Goal: Task Accomplishment & Management: Use online tool/utility

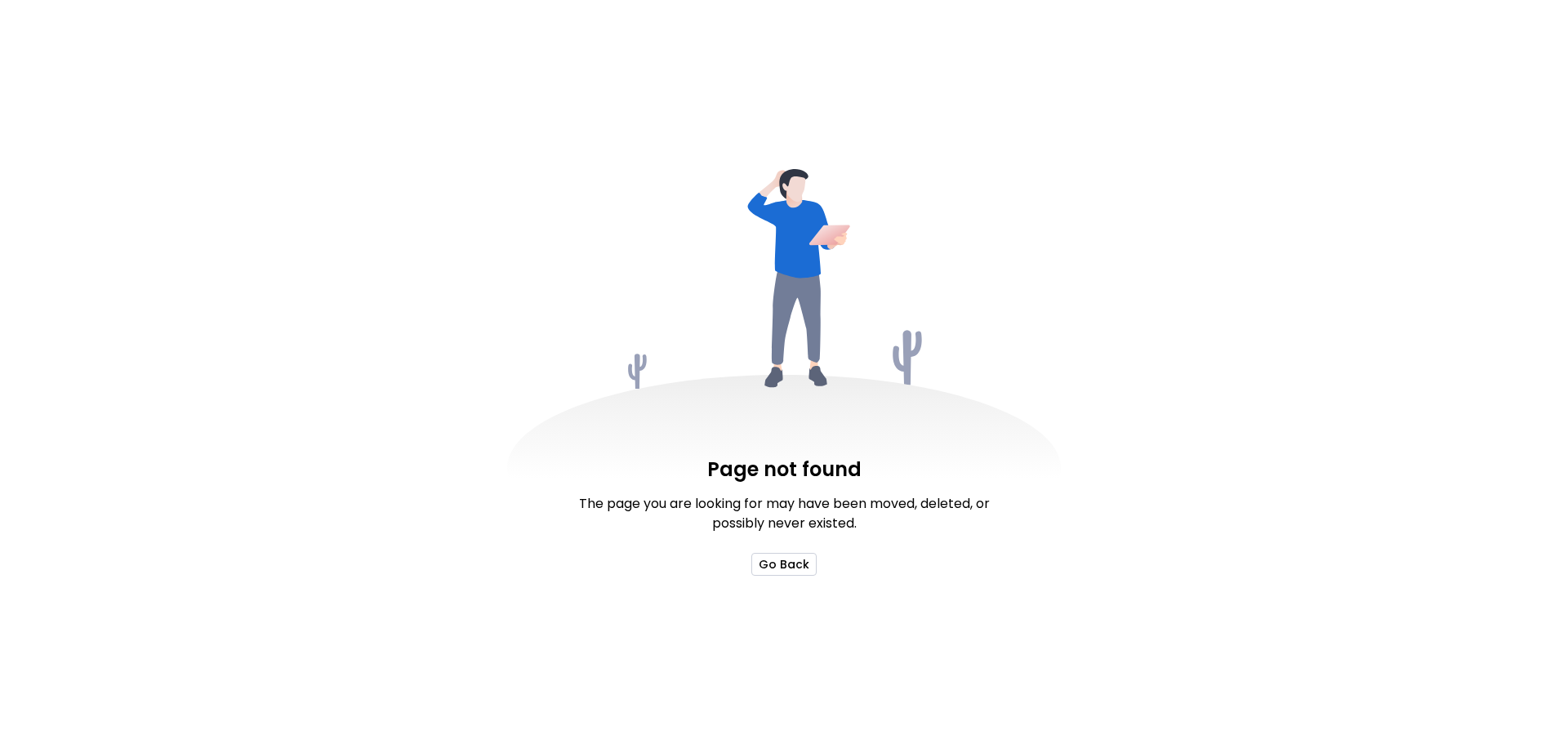
click at [778, 570] on button "Go Back" at bounding box center [783, 565] width 65 height 23
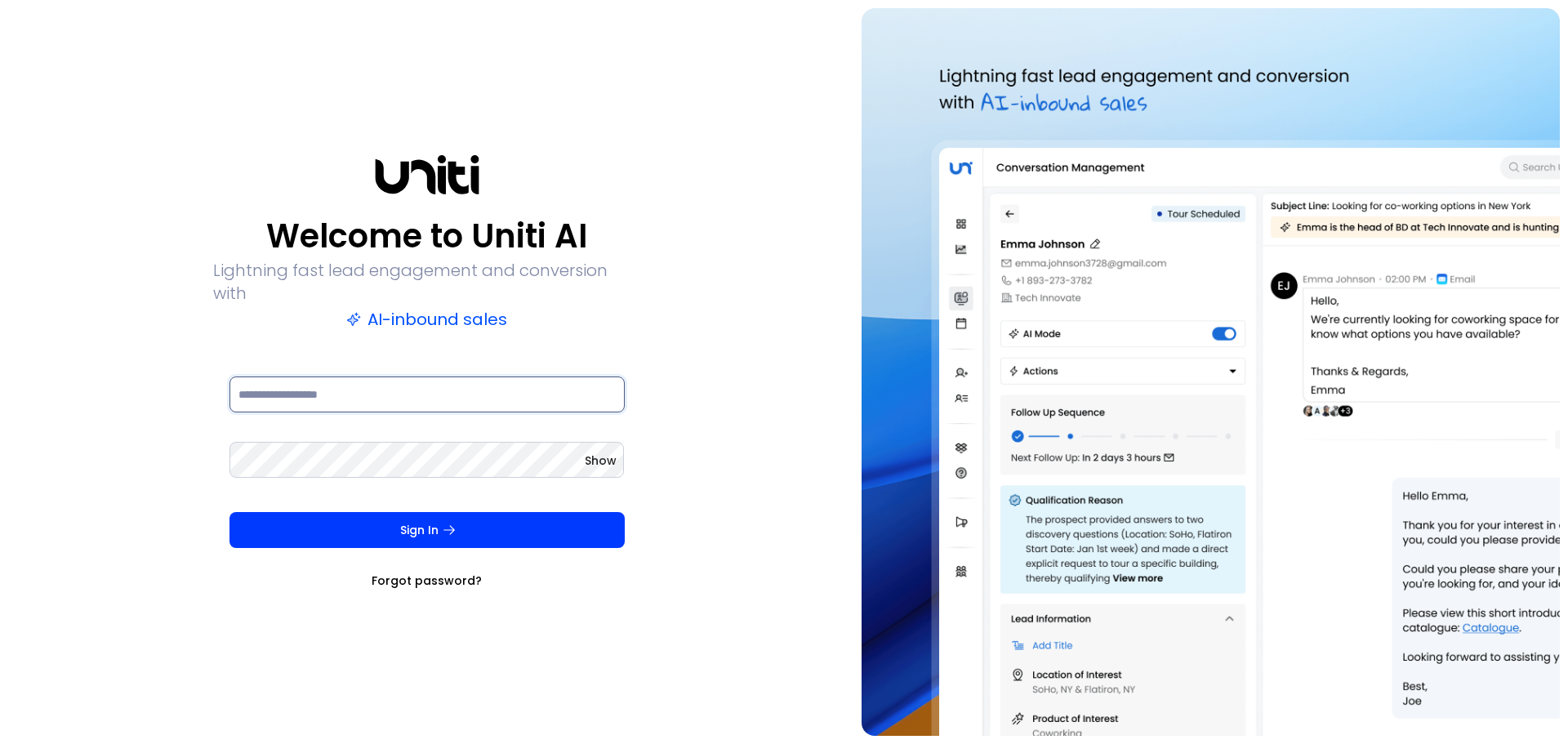
type input "**********"
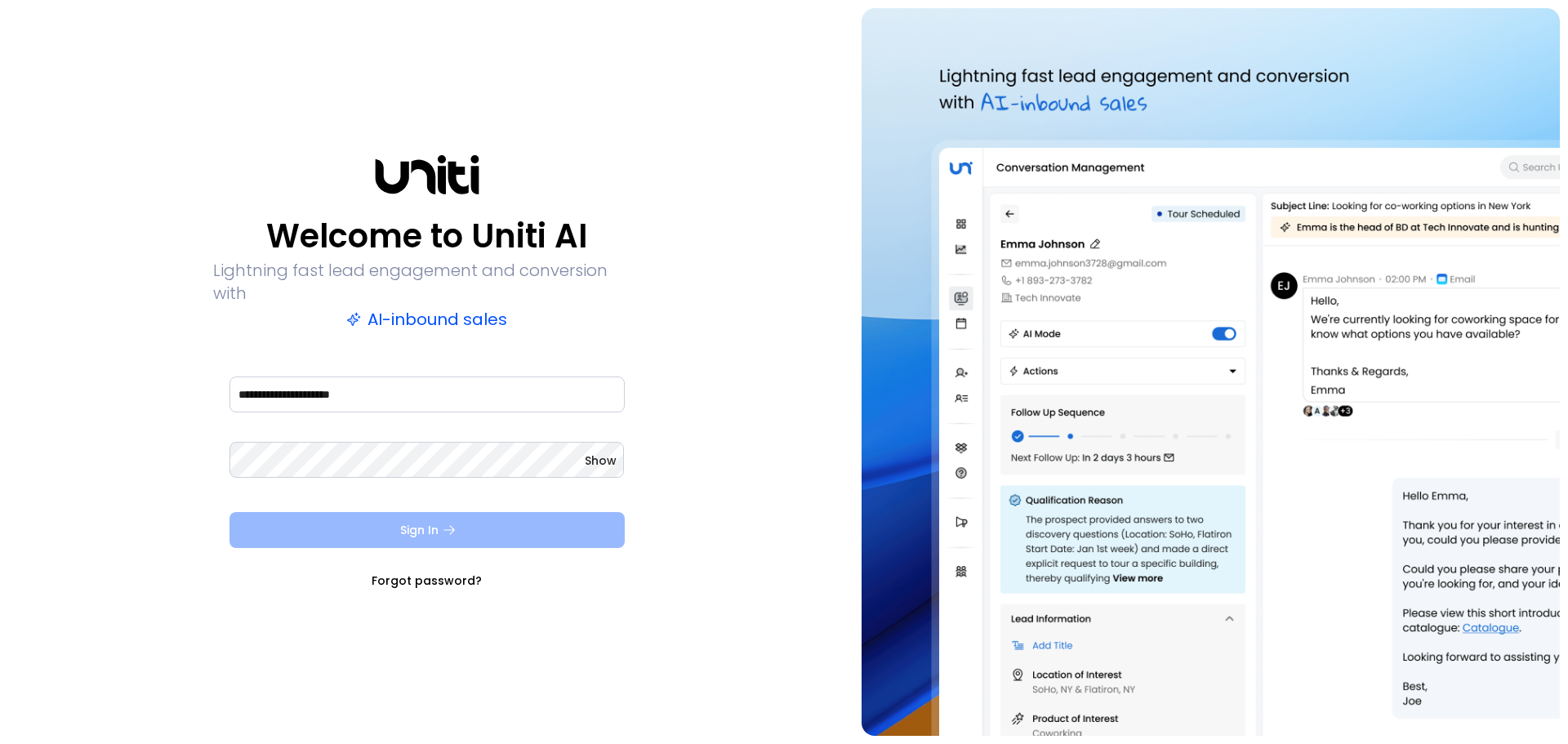
click at [412, 515] on button "Sign In" at bounding box center [427, 530] width 396 height 36
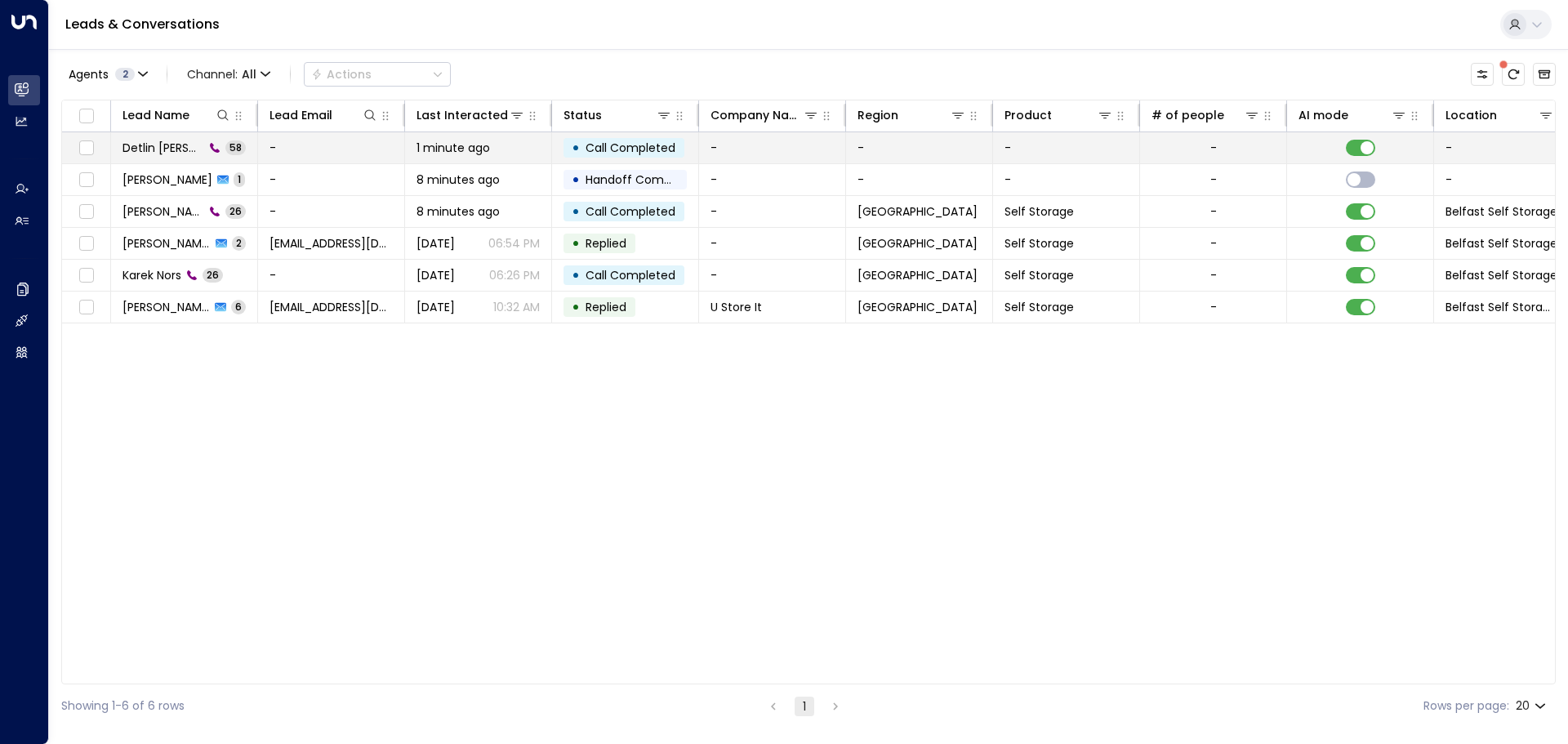
click at [179, 150] on span "Detlin [PERSON_NAME]" at bounding box center [163, 148] width 81 height 16
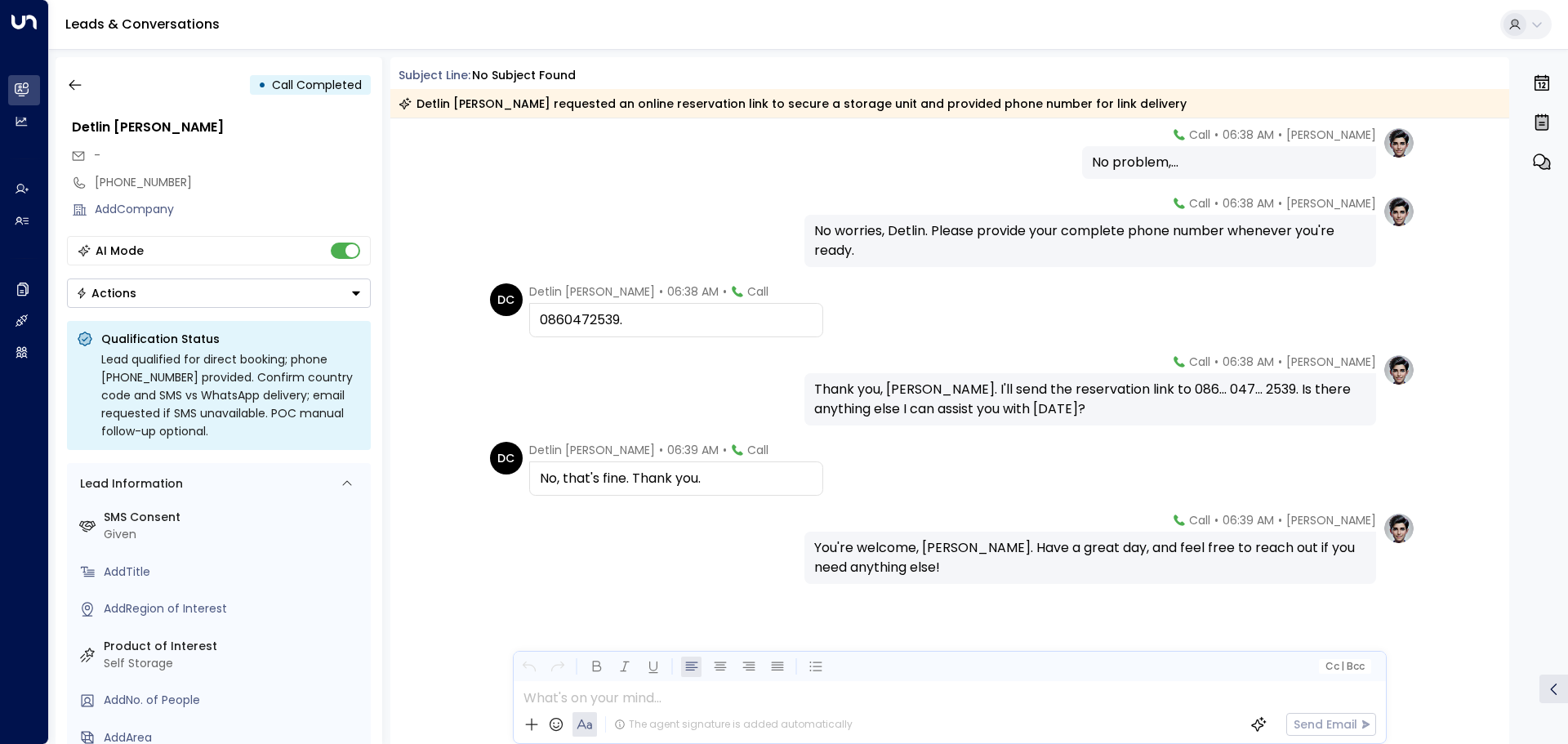
scroll to position [4345, 0]
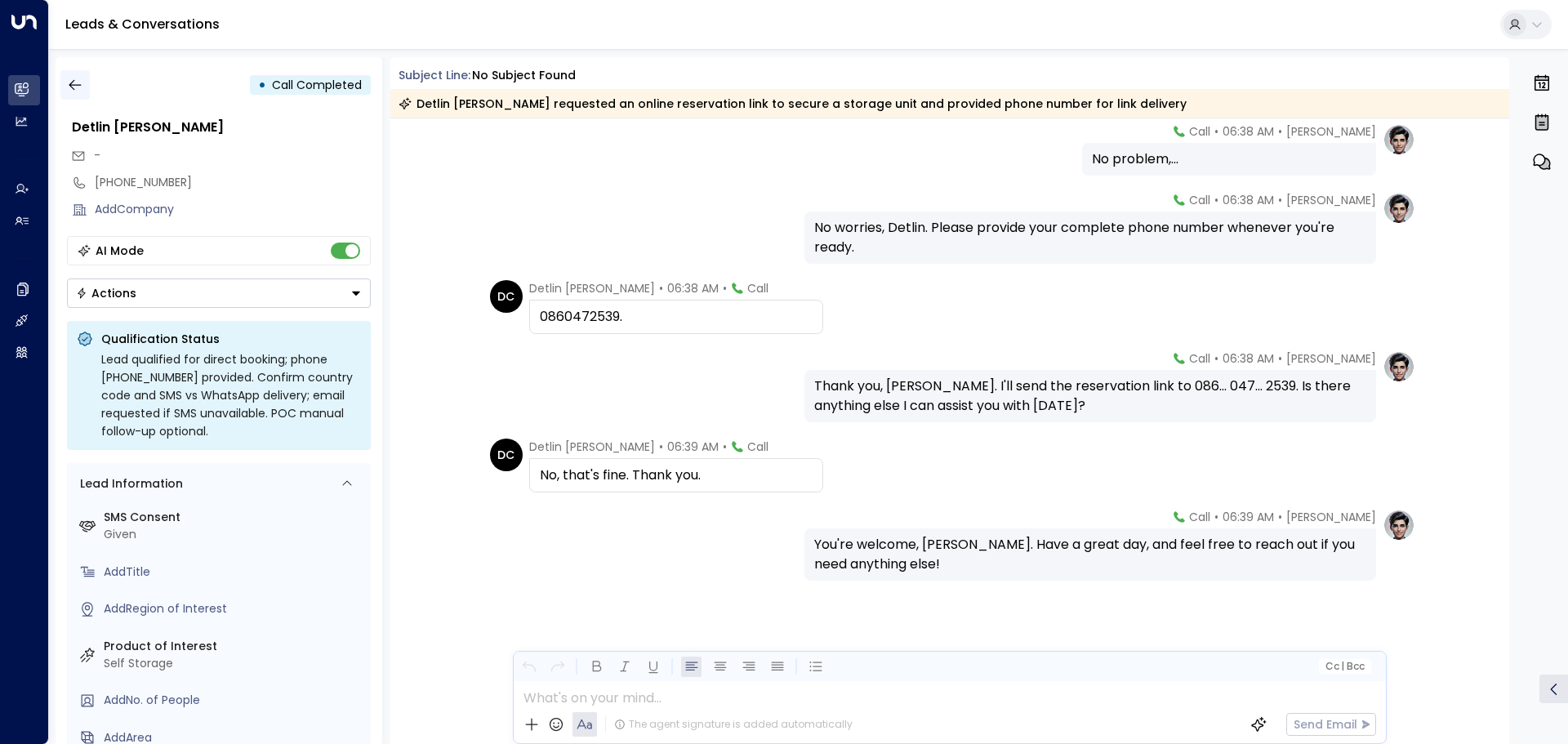
click at [80, 85] on icon "button" at bounding box center [75, 85] width 13 height 11
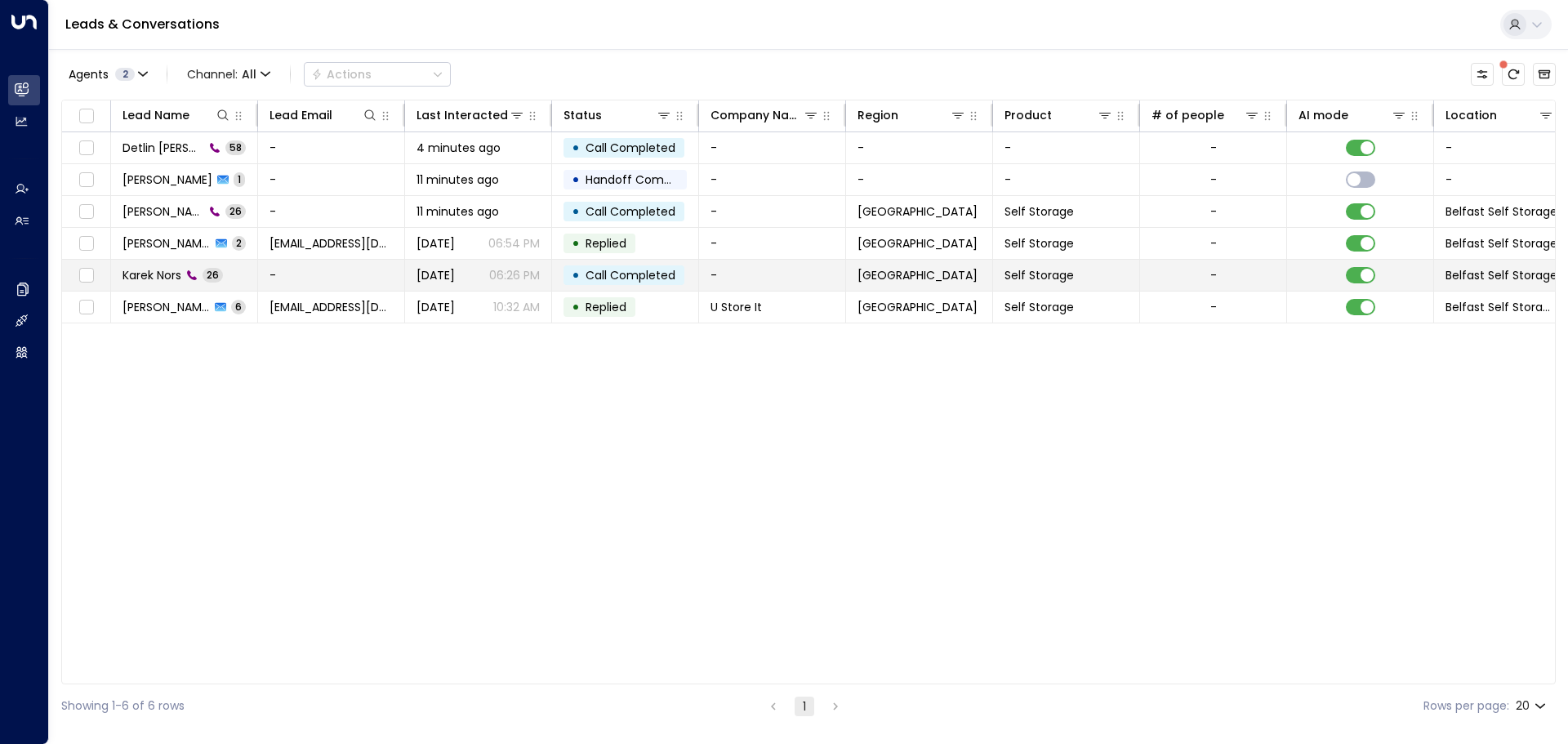
click at [180, 276] on span "Karek Nors" at bounding box center [152, 275] width 59 height 16
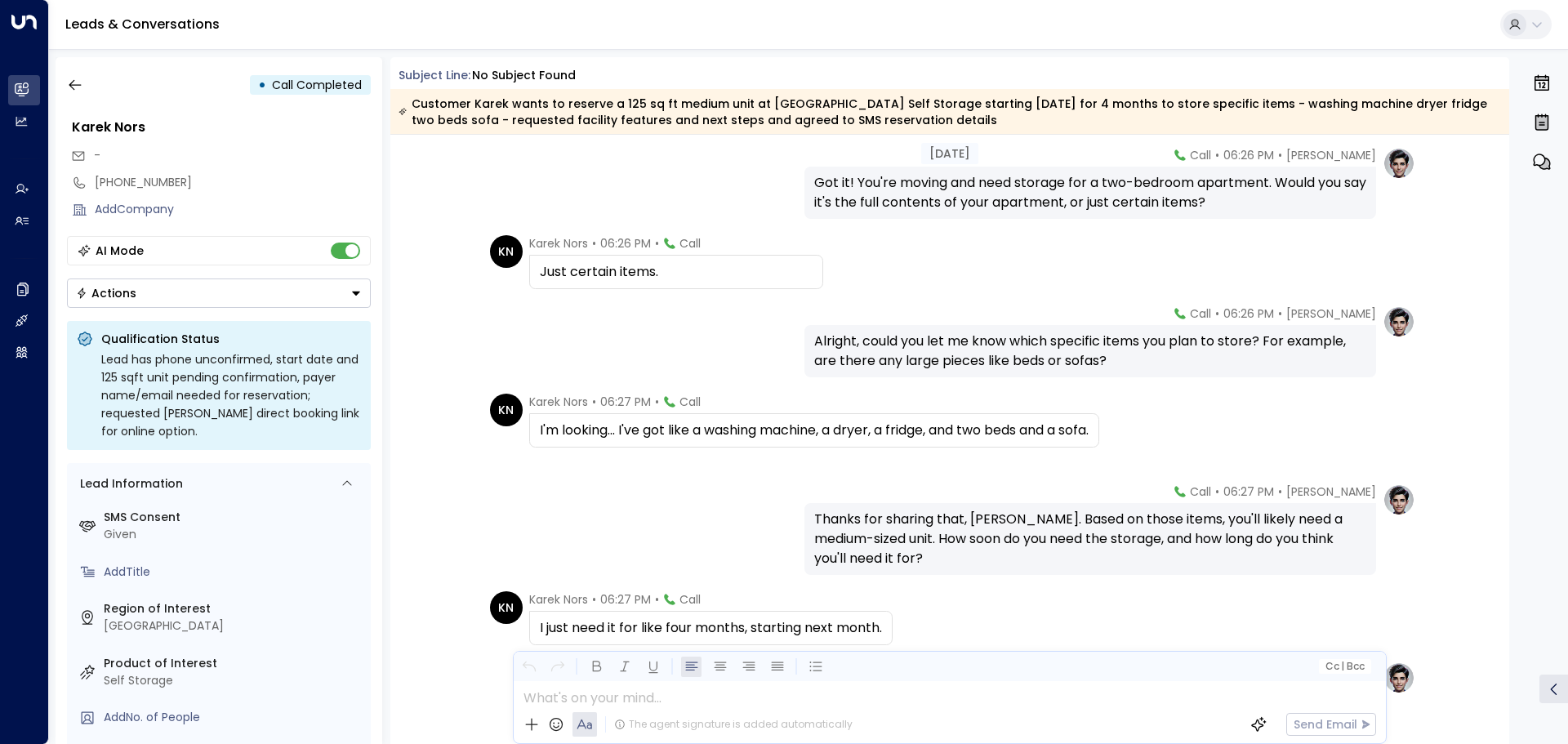
scroll to position [817, 0]
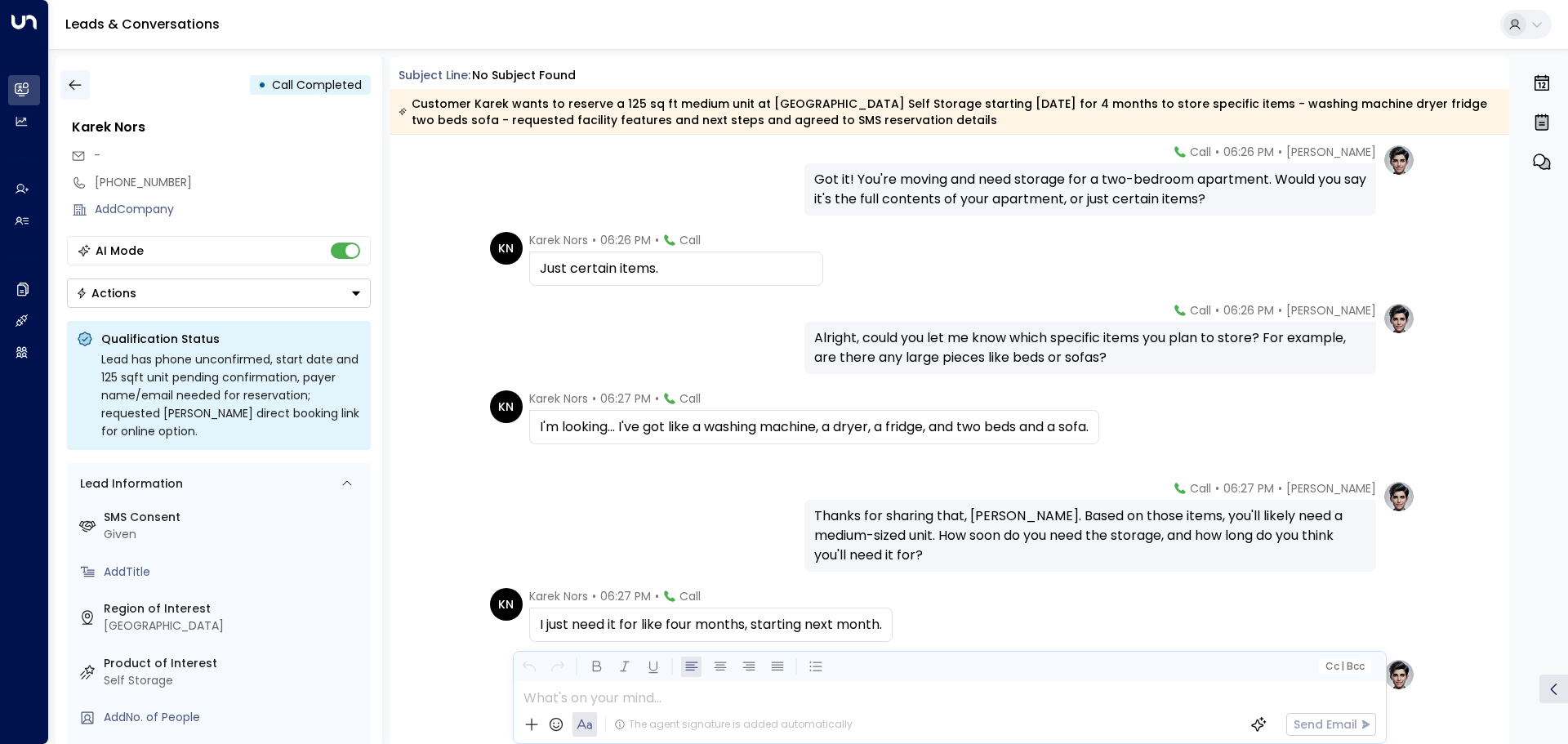
click at [65, 88] on button "button" at bounding box center [75, 84] width 30 height 30
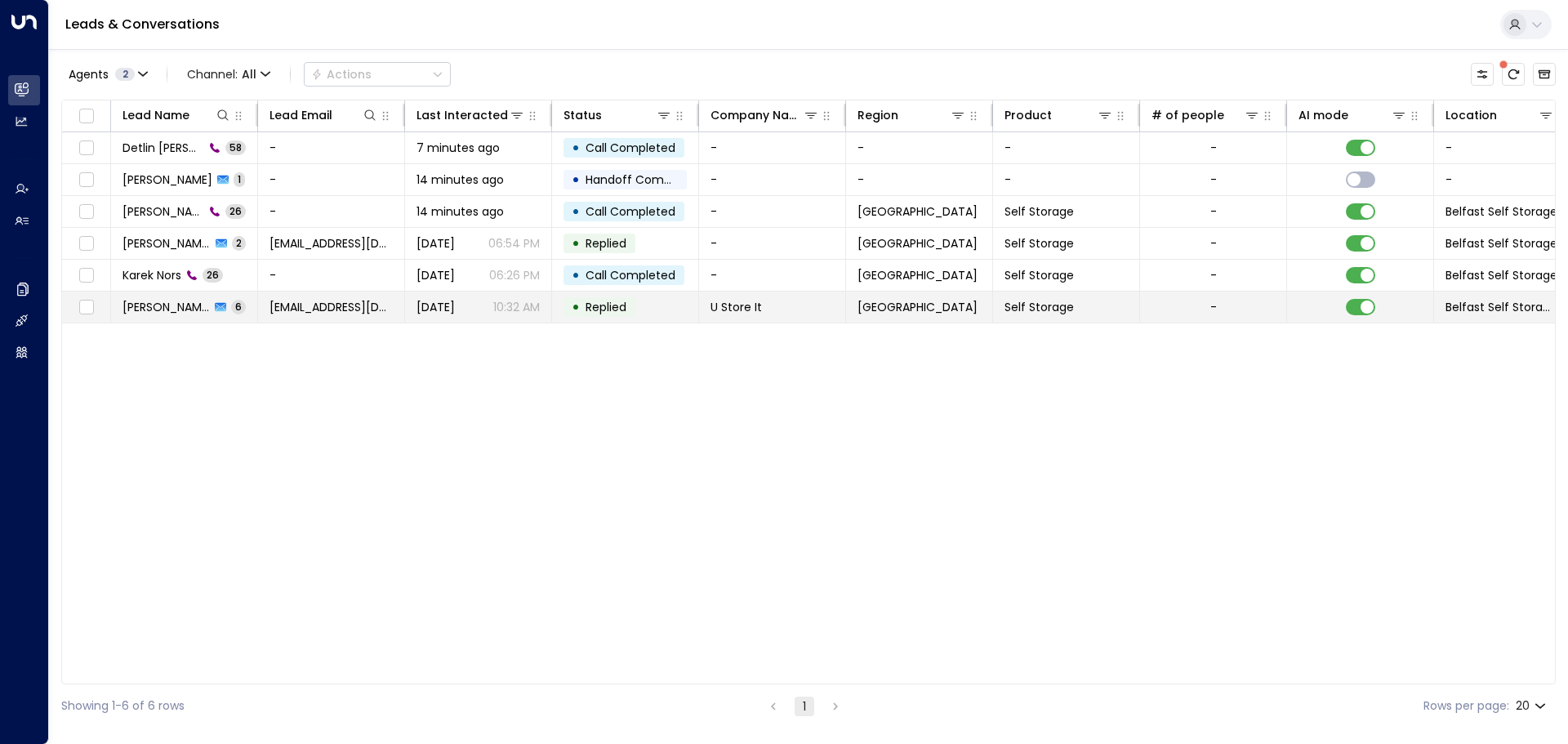
click at [482, 302] on div "[DATE] 10:32 AM" at bounding box center [478, 307] width 124 height 16
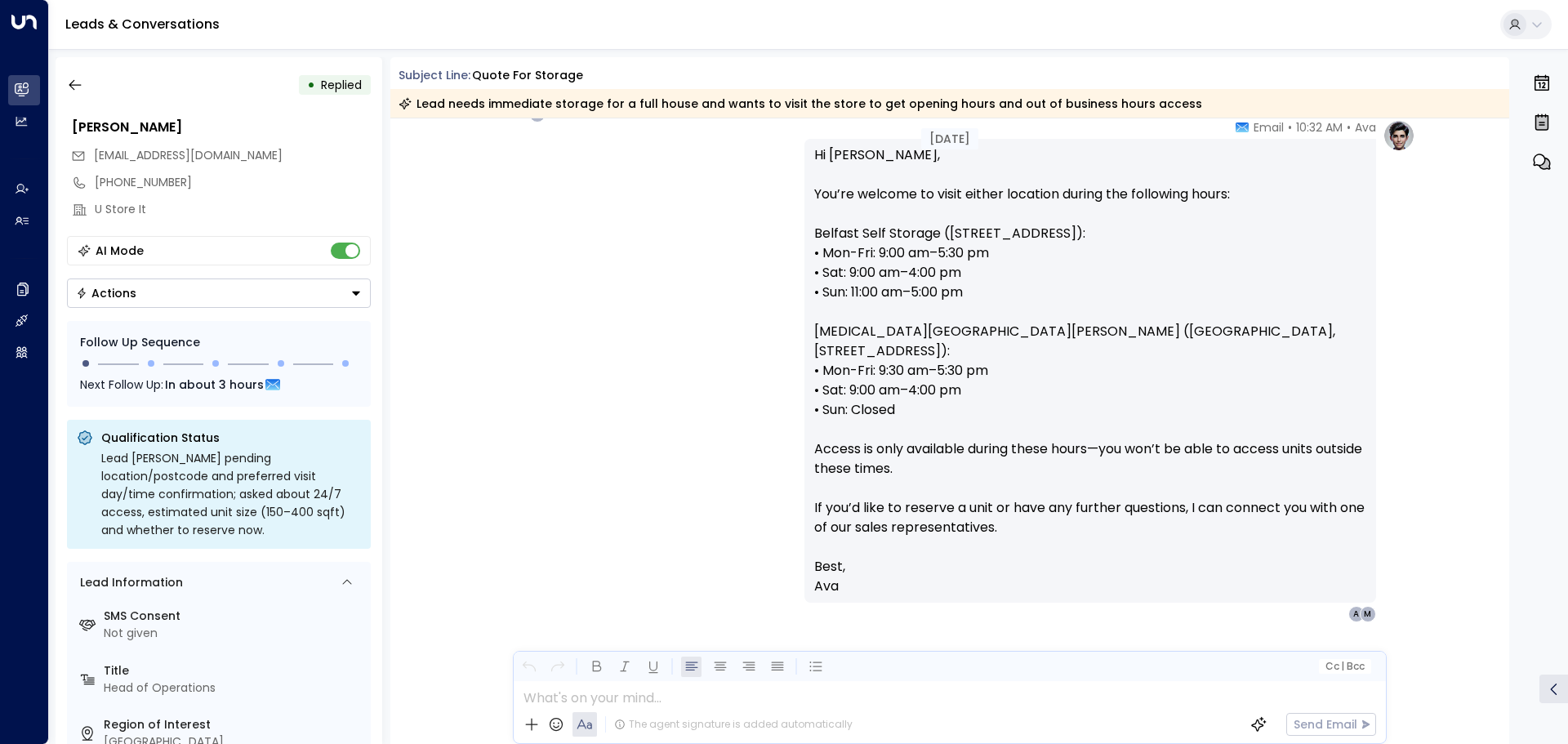
scroll to position [2606, 0]
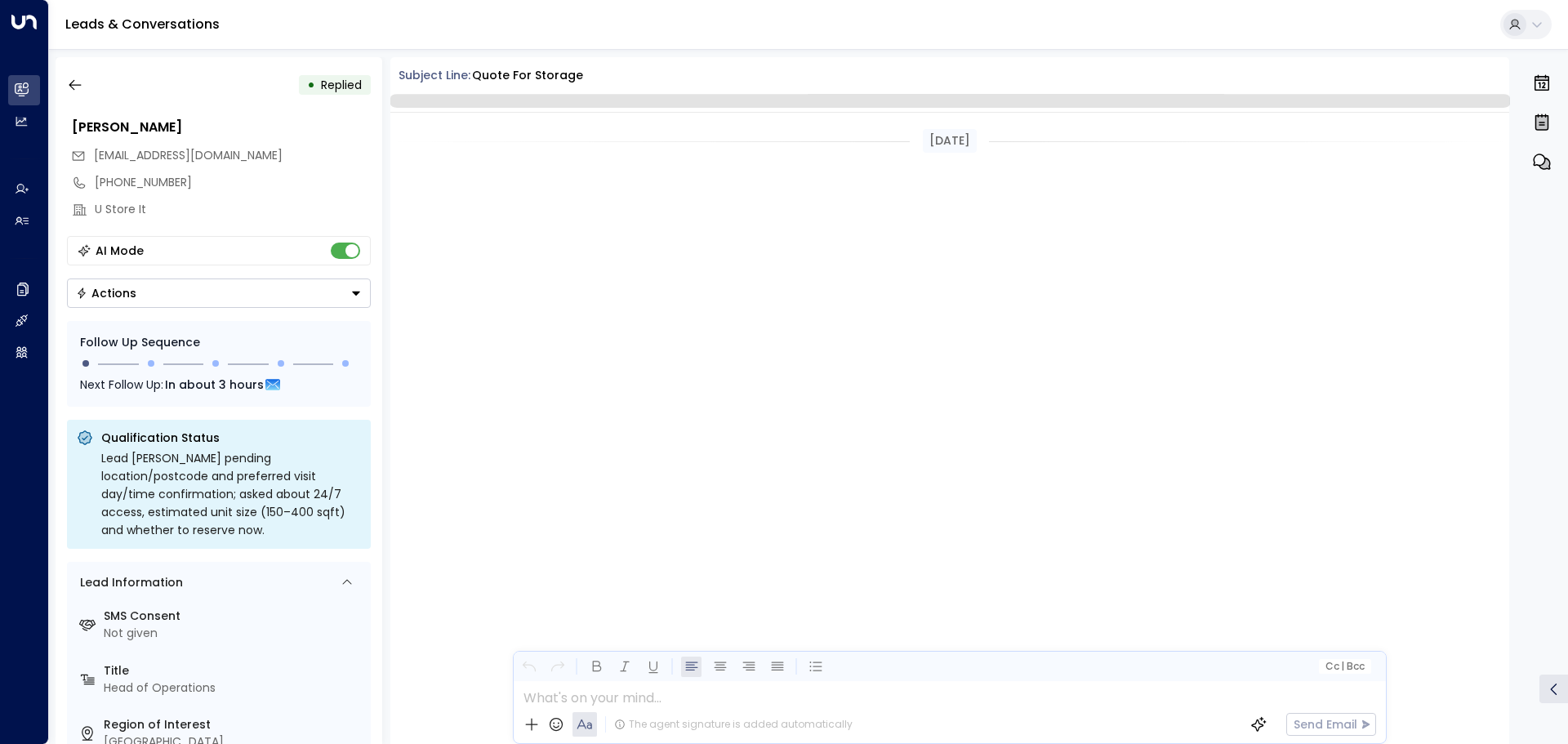
scroll to position [2268, 0]
